Goal: Task Accomplishment & Management: Use online tool/utility

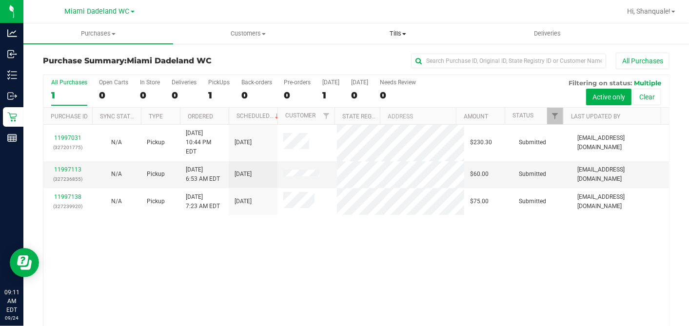
click at [406, 30] on span "Tills" at bounding box center [397, 33] width 149 height 9
click at [405, 65] on li "Reconcile e-payments" at bounding box center [398, 71] width 150 height 12
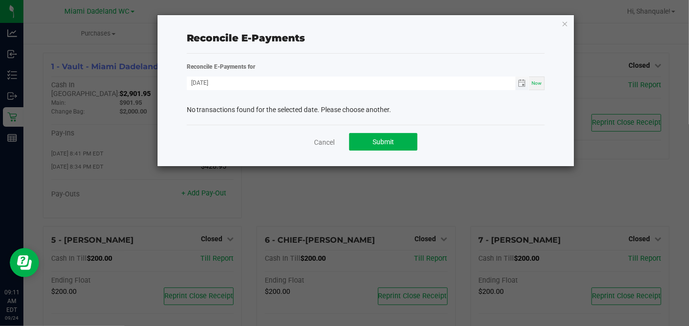
click at [527, 82] on span "Toggle calendar" at bounding box center [522, 84] width 14 height 14
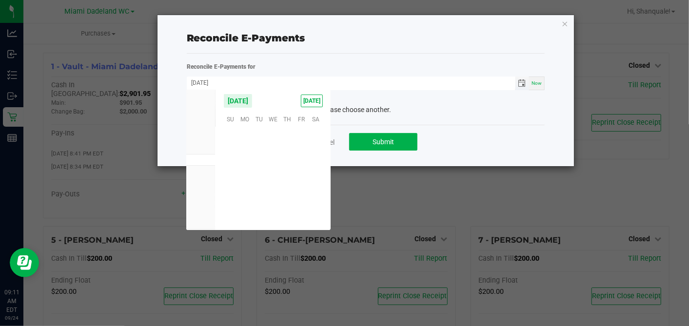
scroll to position [158148, 0]
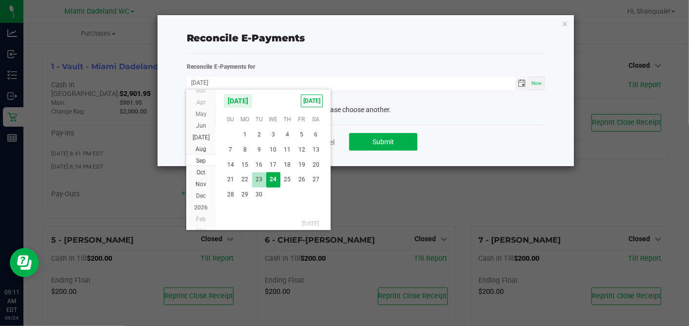
click at [256, 183] on span "23" at bounding box center [259, 180] width 14 height 15
type input "[DATE]"
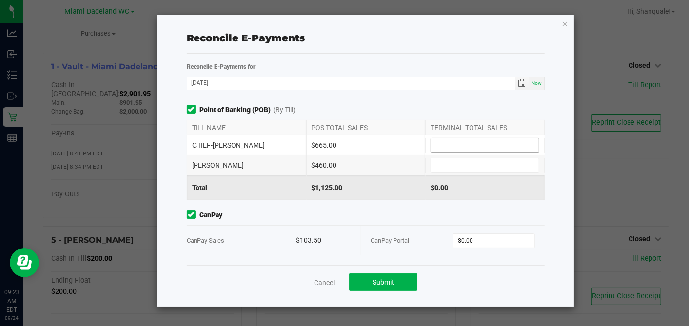
click at [476, 146] on input at bounding box center [485, 145] width 108 height 14
type input "$705.00"
click at [476, 167] on input at bounding box center [485, 165] width 108 height 14
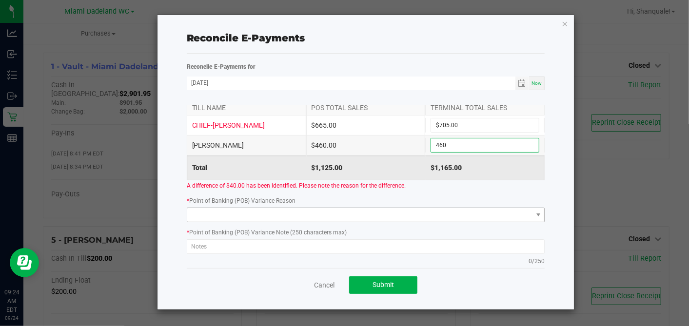
scroll to position [20, 0]
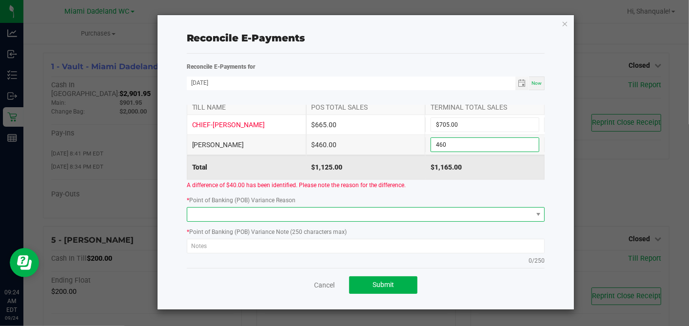
type input "$460.00"
click at [439, 217] on span at bounding box center [359, 215] width 345 height 14
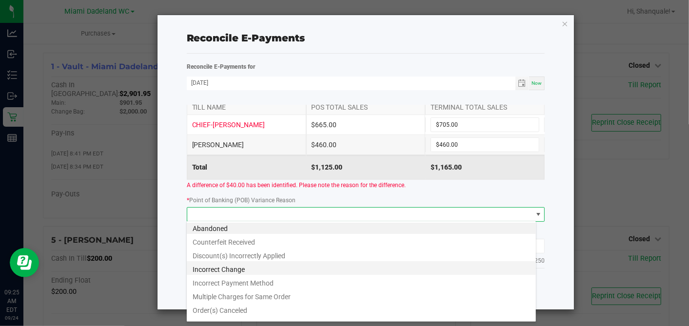
scroll to position [0, 0]
click at [337, 267] on li "Incorrect Change" at bounding box center [361, 271] width 349 height 14
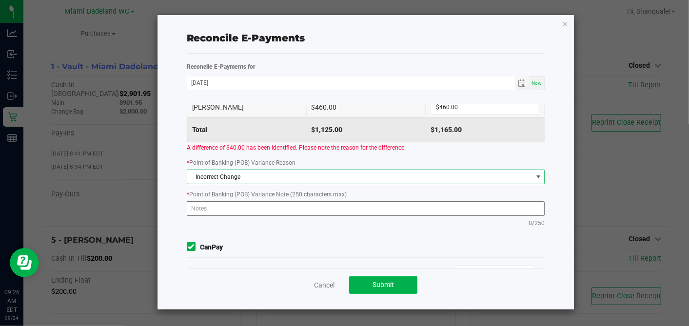
scroll to position [59, 0]
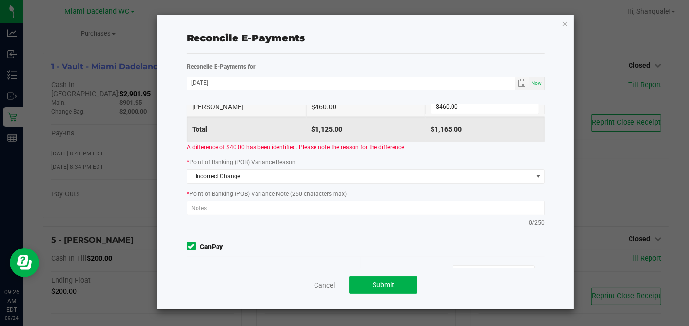
click at [369, 198] on div "* Point of Banking (POB) Variance Note (250 characters max) 0/250" at bounding box center [365, 208] width 373 height 39
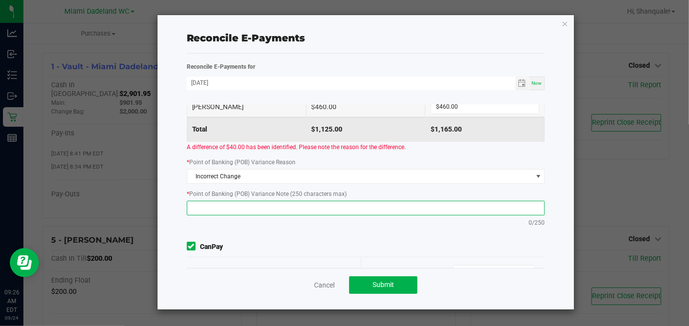
click at [368, 206] on textarea at bounding box center [366, 208] width 358 height 15
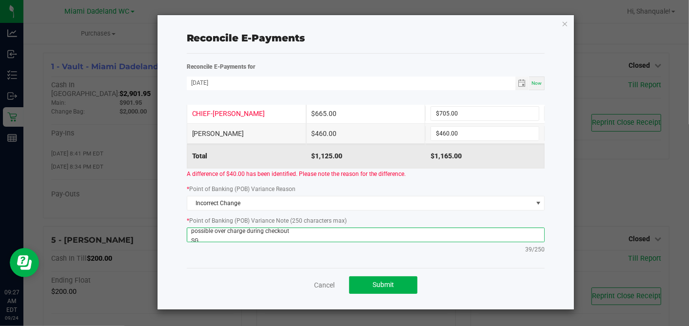
scroll to position [0, 0]
type textarea "possible over charge during checkout SG"
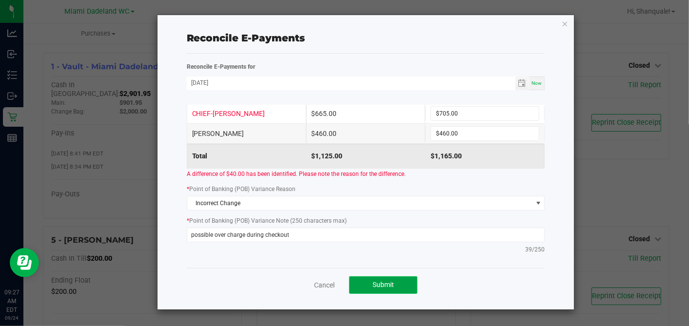
click at [389, 282] on span "Submit" at bounding box center [383, 285] width 21 height 8
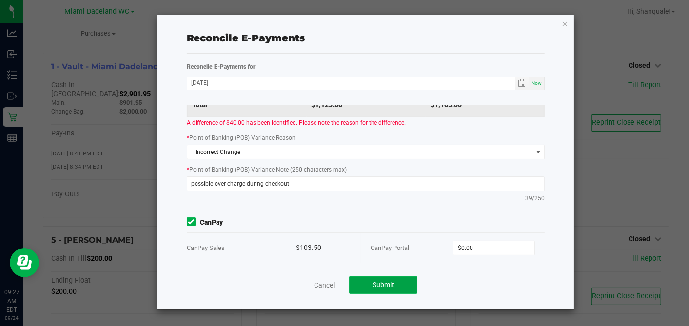
scroll to position [86, 0]
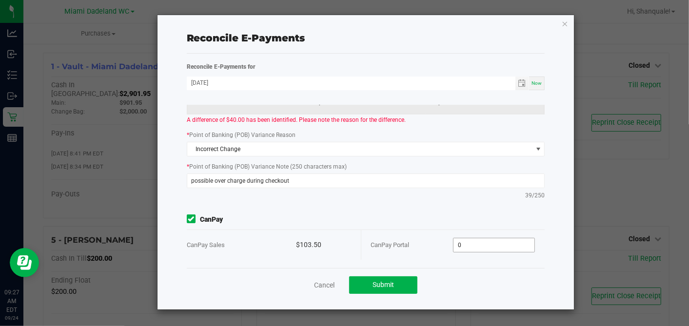
click at [463, 245] on input "0" at bounding box center [494, 245] width 81 height 14
type input "$103.50"
click at [402, 283] on button "Submit" at bounding box center [383, 285] width 68 height 18
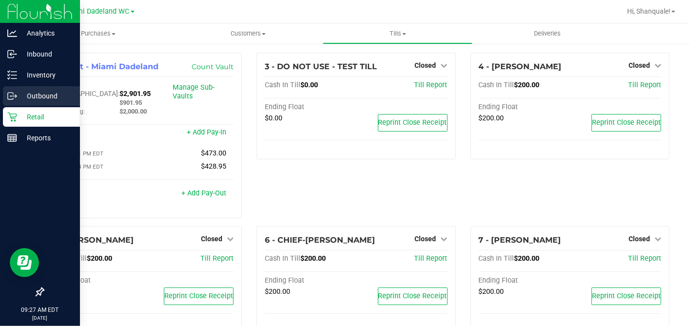
click at [15, 93] on icon at bounding box center [12, 96] width 10 height 10
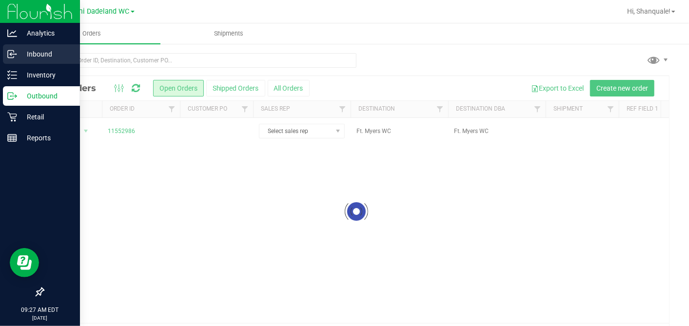
click at [62, 57] on p "Inbound" at bounding box center [46, 54] width 59 height 12
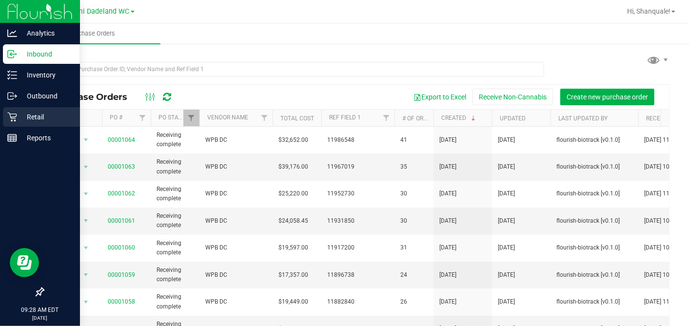
click at [13, 116] on icon at bounding box center [12, 117] width 10 height 10
